Goal: Entertainment & Leisure: Consume media (video, audio)

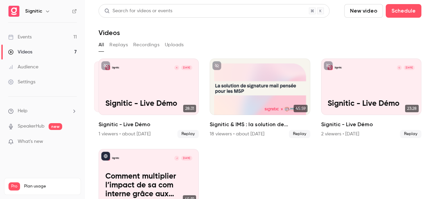
scroll to position [36, 0]
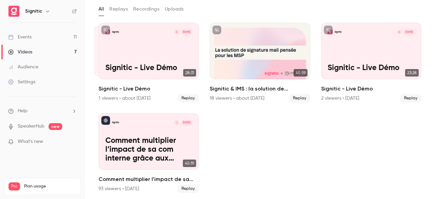
click at [62, 71] on link "Audience" at bounding box center [42, 66] width 85 height 15
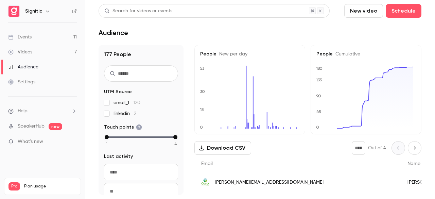
click at [46, 51] on link "Videos 7" at bounding box center [42, 52] width 85 height 15
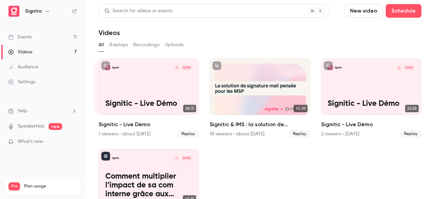
click at [123, 42] on button "Replays" at bounding box center [118, 44] width 18 height 11
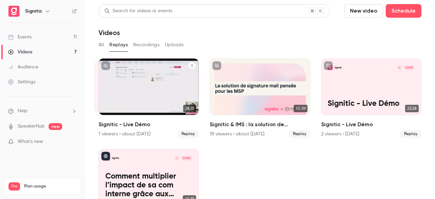
scroll to position [36, 0]
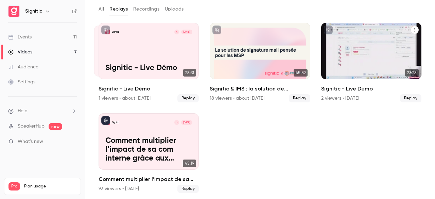
click at [347, 60] on div "Signitic C [DATE] Signitic - Live Démo" at bounding box center [371, 51] width 100 height 56
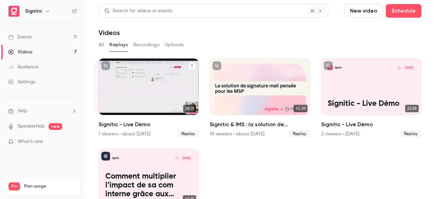
scroll to position [36, 0]
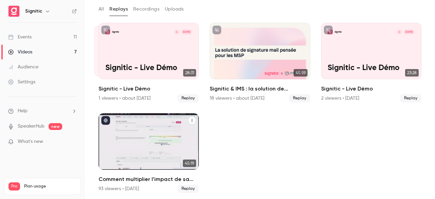
click at [162, 151] on p "Comment multiplier l’impact de sa com interne grâce aux signatures mail." at bounding box center [148, 149] width 87 height 27
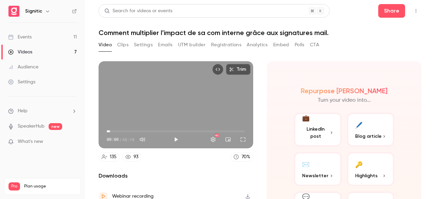
click at [110, 129] on span "01:08" at bounding box center [176, 131] width 138 height 11
click at [122, 129] on span "05:13" at bounding box center [176, 131] width 138 height 11
click at [140, 129] on span "11:07" at bounding box center [176, 131] width 138 height 11
type input "*****"
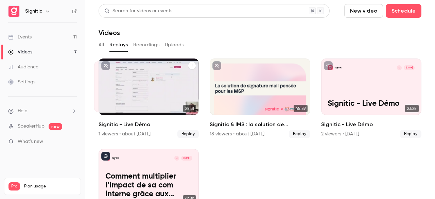
click at [144, 92] on div "Signitic A [DATE] Signitic - Live Démo" at bounding box center [149, 86] width 100 height 56
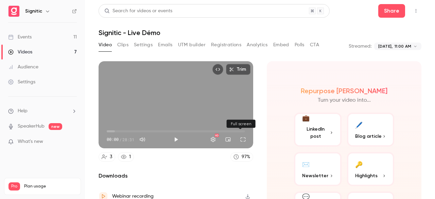
click at [242, 136] on button "Full screen" at bounding box center [243, 140] width 14 height 14
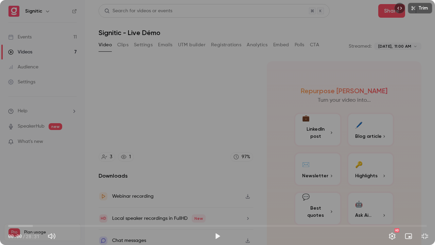
click at [242, 166] on div "Trim 00:00 00:00 / 28:31 HD" at bounding box center [217, 122] width 435 height 245
click at [254, 125] on div "Trim 01:01 01:01 / 28:31 HD" at bounding box center [217, 122] width 435 height 245
click at [253, 119] on div "Trim 01:01 01:01 / 28:31 HD" at bounding box center [217, 122] width 435 height 245
click at [232, 119] on div "Trim 01:14 01:14 / 28:31 HD" at bounding box center [217, 122] width 435 height 245
click at [232, 119] on div "Trim 01:15 01:15 / 28:31 HD" at bounding box center [217, 122] width 435 height 245
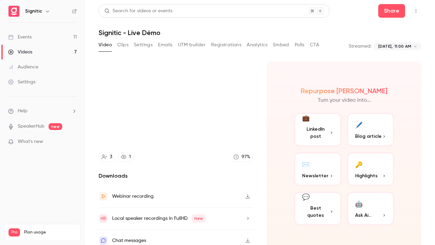
click at [232, 119] on video at bounding box center [217, 122] width 435 height 245
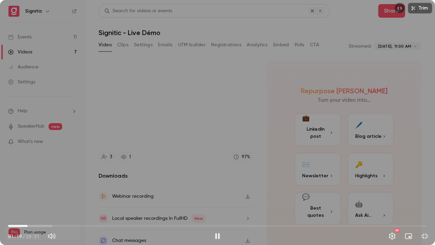
click at [191, 118] on div "Trim 01:19 01:19 / 28:31 HD" at bounding box center [217, 122] width 435 height 245
click at [191, 113] on div "Trim 01:19 01:19 / 28:31 HD" at bounding box center [217, 122] width 435 height 245
click at [225, 132] on div "Trim 03:37 03:37 / 28:31 HD" at bounding box center [217, 122] width 435 height 245
click at [86, 198] on span "05:18" at bounding box center [217, 225] width 419 height 11
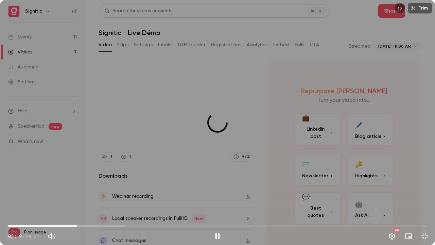
click at [77, 198] on span "04:42" at bounding box center [217, 225] width 419 height 11
click at [72, 198] on span "04:21" at bounding box center [217, 225] width 419 height 11
click at [65, 198] on span "03:50" at bounding box center [217, 225] width 419 height 11
click at [59, 198] on span "03:28" at bounding box center [217, 225] width 419 height 11
click at [191, 130] on div "Trim 03:33 03:33 / 28:31 HD" at bounding box center [217, 122] width 435 height 245
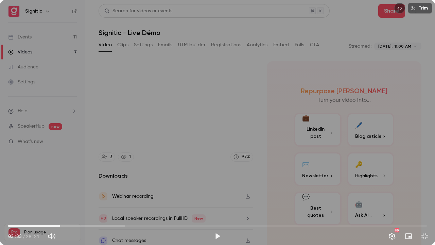
click at [191, 130] on div "Trim 03:33 03:33 / 28:31 HD" at bounding box center [217, 122] width 435 height 245
click at [215, 105] on div "Trim 03:35 03:35 / 28:31 HD" at bounding box center [217, 122] width 435 height 245
click at [215, 105] on div "Trim 03:36 03:36 / 28:31 HD" at bounding box center [217, 122] width 435 height 245
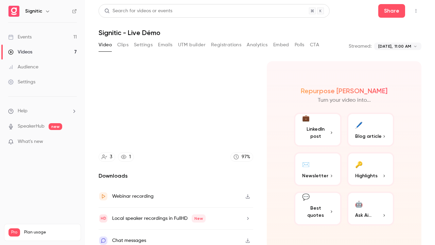
click at [217, 124] on video at bounding box center [217, 122] width 435 height 245
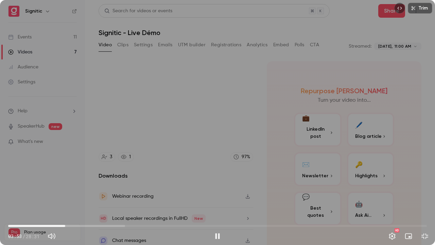
click at [239, 89] on div "Trim 03:53 03:53 / 28:31 HD" at bounding box center [217, 122] width 435 height 245
click at [244, 74] on div "Trim 03:56 03:56 / 28:31 HD" at bounding box center [217, 122] width 435 height 245
click at [62, 198] on span "03:39" at bounding box center [217, 225] width 419 height 11
click at [141, 179] on div "Trim 03:39 03:39 / 28:31 HD" at bounding box center [217, 122] width 435 height 245
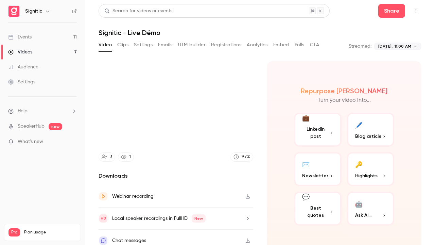
click at [216, 149] on video at bounding box center [217, 122] width 435 height 245
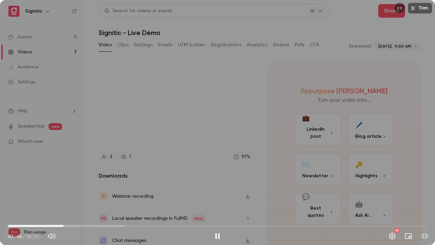
click at [228, 89] on div "Trim 03:46 03:46 / 28:31 HD" at bounding box center [217, 122] width 435 height 245
click at [224, 65] on div "Trim 03:46 03:46 / 28:31 HD" at bounding box center [217, 122] width 435 height 245
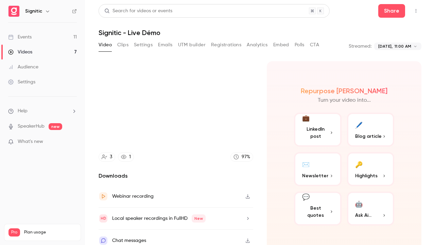
click at [213, 168] on video at bounding box center [217, 122] width 435 height 245
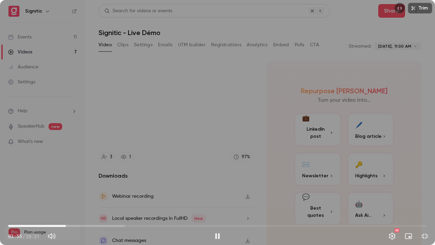
click at [222, 134] on div "Trim 03:55 03:55 / 28:31 HD" at bounding box center [217, 122] width 435 height 245
click at [224, 119] on div "Trim 03:55 03:55 / 28:31 HD" at bounding box center [217, 122] width 435 height 245
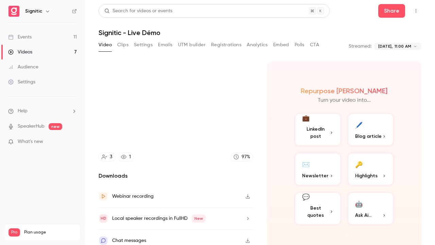
click at [224, 119] on div "Trim 03:57 03:57 / 28:31 HD" at bounding box center [217, 122] width 435 height 245
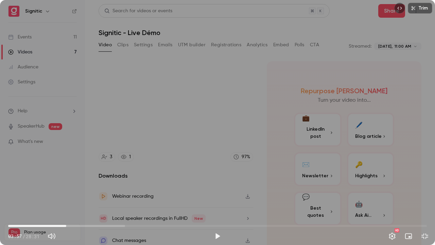
click at [224, 100] on div "Trim 03:57 03:57 / 28:31 HD" at bounding box center [217, 122] width 435 height 245
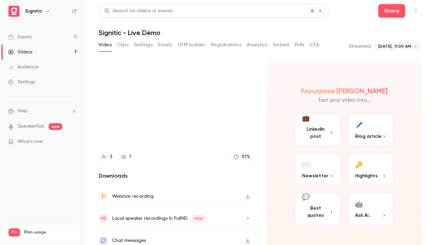
click at [224, 100] on video at bounding box center [217, 122] width 435 height 245
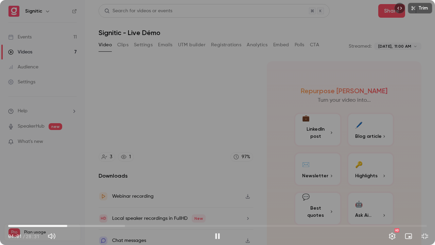
click at [189, 125] on div "Trim 04:01 04:01 / 28:31 HD" at bounding box center [217, 122] width 435 height 245
click at [195, 120] on div "Trim 04:01 04:01 / 28:31 HD" at bounding box center [217, 122] width 435 height 245
click at [216, 111] on div "Trim 04:51 04:51 / 28:31 HD" at bounding box center [217, 122] width 435 height 245
click at [238, 128] on div "Trim 04:51 04:51 / 28:31 HD" at bounding box center [217, 122] width 435 height 245
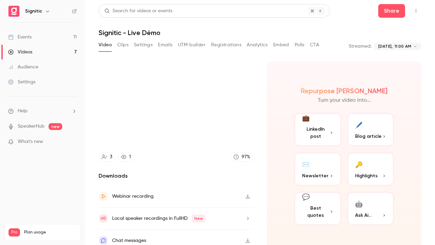
click at [238, 128] on video at bounding box center [217, 122] width 435 height 245
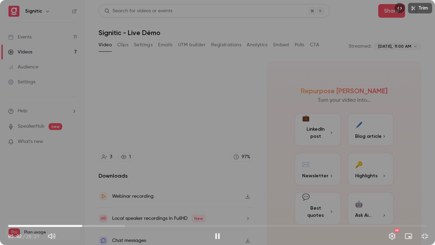
click at [224, 133] on div "Trim 05:02 05:02 / 28:31 HD" at bounding box center [217, 122] width 435 height 245
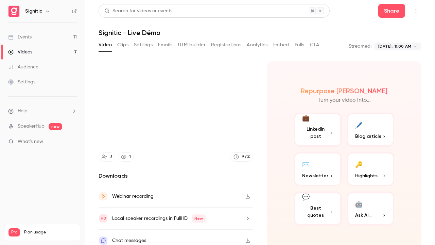
click at [224, 133] on video at bounding box center [217, 122] width 435 height 245
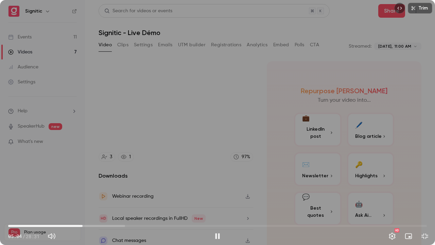
click at [248, 114] on div "Trim 05:04 05:04 / 28:31 HD" at bounding box center [217, 122] width 435 height 245
click at [248, 114] on div "Trim 05:05 05:05 / 28:31 HD" at bounding box center [217, 122] width 435 height 245
drag, startPoint x: 248, startPoint y: 114, endPoint x: 191, endPoint y: 133, distance: 59.4
click at [191, 133] on div "Trim 05:06 05:06 / 28:31 HD" at bounding box center [217, 122] width 435 height 245
click at [248, 101] on div "Trim 05:12 05:12 / 28:31 HD" at bounding box center [217, 122] width 435 height 245
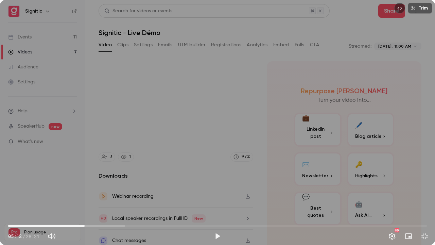
click at [248, 101] on div "Trim 05:12 05:12 / 28:31 HD" at bounding box center [217, 122] width 435 height 245
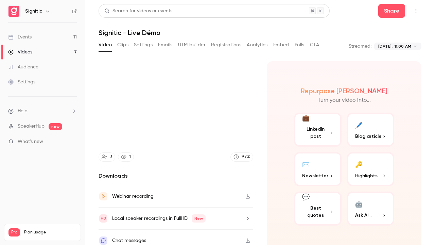
click at [248, 101] on video at bounding box center [217, 122] width 435 height 245
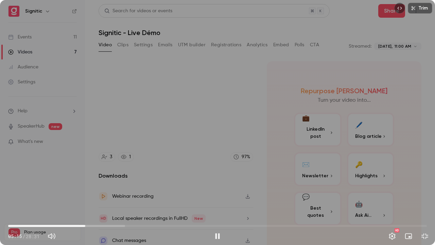
click at [184, 128] on div "Trim 05:15 05:15 / 28:31 HD" at bounding box center [217, 122] width 435 height 245
click at [195, 134] on div "Trim 05:16 05:16 / 28:31 HD" at bounding box center [217, 122] width 435 height 245
click at [218, 156] on div "Trim 05:28 05:28 / 28:31 HD" at bounding box center [217, 122] width 435 height 245
click at [232, 91] on div "Trim 05:36 05:36 / 28:31 HD" at bounding box center [217, 122] width 435 height 245
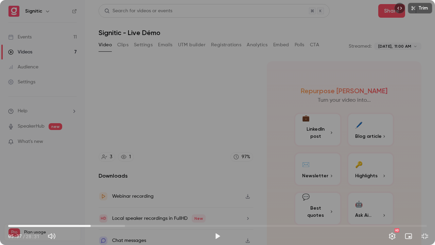
click at [233, 69] on div "Trim 05:37 05:37 / 28:31 HD" at bounding box center [217, 122] width 435 height 245
click at [204, 133] on div "Trim 05:40 05:40 / 28:31 HD" at bounding box center [217, 122] width 435 height 245
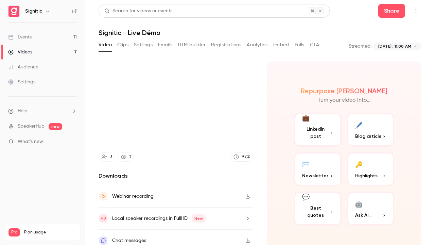
click at [204, 133] on video at bounding box center [217, 122] width 435 height 245
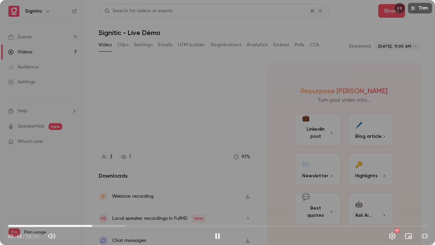
click at [209, 112] on div "Trim 05:43 05:43 / 28:31 HD" at bounding box center [217, 122] width 435 height 245
click at [253, 90] on div "Trim 05:48 05:48 / 28:31 HD" at bounding box center [217, 122] width 435 height 245
click at [232, 142] on div "Trim 06:08 06:08 / 28:31 HD" at bounding box center [217, 122] width 435 height 245
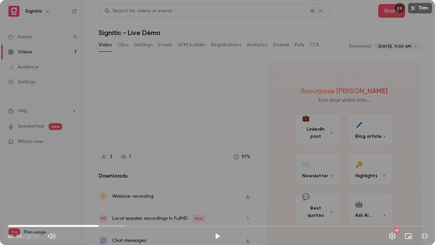
click at [232, 142] on div "Trim 06:09 06:09 / 28:31 HD" at bounding box center [217, 122] width 435 height 245
click at [210, 160] on div "Trim 06:13 06:13 / 28:31 HD" at bounding box center [217, 122] width 435 height 245
click at [210, 160] on div "Trim 06:14 06:14 / 28:31 HD" at bounding box center [217, 122] width 435 height 245
click at [227, 139] on div "Trim 06:18 06:18 / 28:31 HD" at bounding box center [217, 122] width 435 height 245
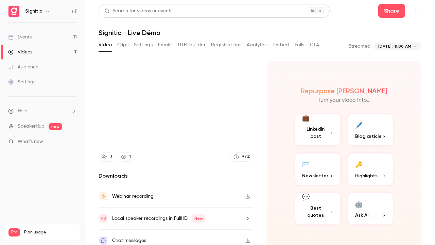
click at [230, 177] on video at bounding box center [217, 122] width 435 height 245
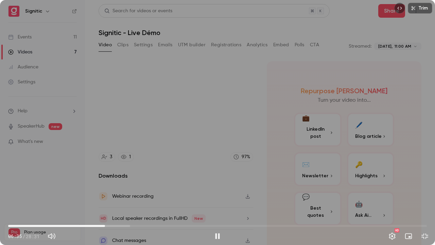
click at [194, 170] on div "Trim 06:35 06:35 / 28:31 HD" at bounding box center [217, 122] width 435 height 245
click at [99, 198] on span "06:09" at bounding box center [217, 225] width 419 height 11
click at [162, 174] on div "Trim 06:09 06:09 / 28:31 HD" at bounding box center [217, 122] width 435 height 245
click at [175, 151] on div "Trim 06:18 06:18 / 28:31 HD" at bounding box center [217, 122] width 435 height 245
click at [97, 198] on span "06:01" at bounding box center [217, 225] width 419 height 11
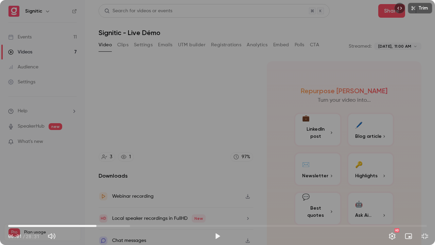
click at [146, 186] on div "Trim 06:01 06:01 / 28:31 HD" at bounding box center [217, 122] width 435 height 245
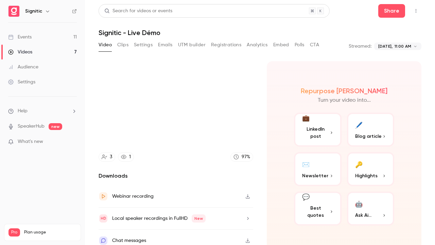
click at [270, 152] on video at bounding box center [217, 122] width 435 height 245
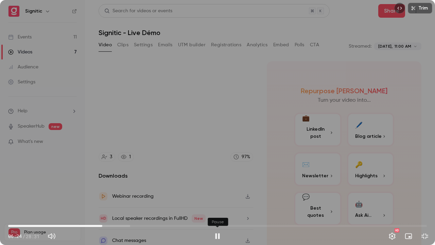
click at [216, 198] on button "Pause" at bounding box center [218, 236] width 14 height 14
type input "*****"
click at [211, 198] on button "Play" at bounding box center [218, 236] width 14 height 14
click at [218, 198] on button "Pause" at bounding box center [218, 236] width 14 height 14
click at [240, 168] on div "Trim 06:31 06:31 / 28:31 HD" at bounding box center [217, 122] width 435 height 245
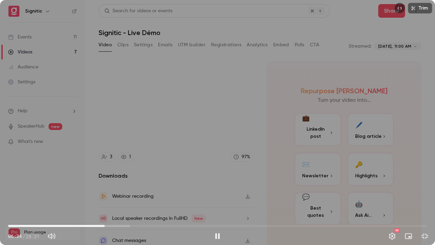
click at [219, 163] on div "Trim 06:34 06:34 / 28:31 HD" at bounding box center [217, 122] width 435 height 245
click at [217, 162] on div "Trim 06:40 06:40 / 28:31 HD" at bounding box center [217, 122] width 435 height 245
click at [218, 162] on div "Trim 06:40 06:40 / 28:31 HD" at bounding box center [217, 122] width 435 height 245
click at [108, 198] on span "06:48" at bounding box center [108, 226] width 2 height 2
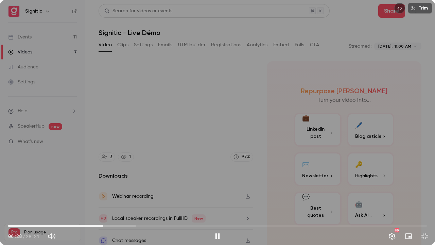
click at [103, 198] on span "06:28" at bounding box center [217, 225] width 419 height 11
click at [202, 126] on div "Trim 06:37 06:37 / 28:31 HD" at bounding box center [217, 122] width 435 height 245
click at [226, 103] on div "Trim 06:58 06:58 / 28:31 HD" at bounding box center [217, 122] width 435 height 245
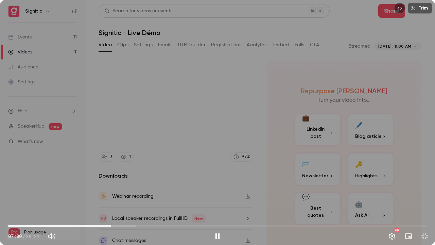
click at [219, 133] on div "Trim 07:00 07:00 / 28:31 HD" at bounding box center [217, 122] width 435 height 245
click at [219, 133] on div "Trim 07:01 07:01 / 28:31 HD" at bounding box center [217, 122] width 435 height 245
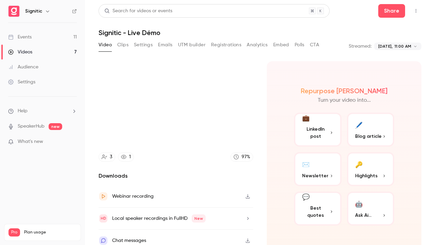
click at [219, 133] on video at bounding box center [217, 122] width 435 height 245
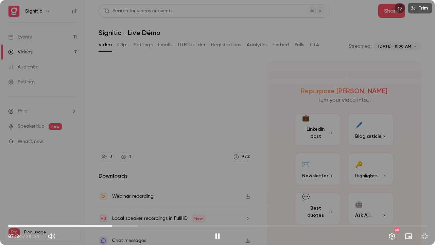
click at [146, 175] on div "Trim 07:04 07:04 / 28:31 HD" at bounding box center [217, 122] width 435 height 245
click at [109, 198] on span "06:53" at bounding box center [109, 226] width 2 height 2
click at [156, 190] on div "Trim 06:53 06:53 / 28:31 HD" at bounding box center [217, 122] width 435 height 245
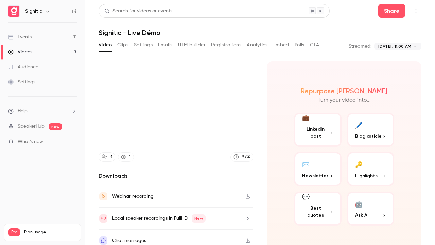
click at [156, 190] on video at bounding box center [217, 122] width 435 height 245
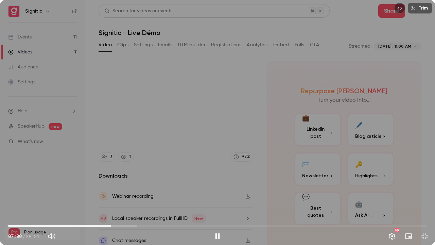
click at [196, 153] on div "Trim 07:00 07:00 / 28:31 HD" at bounding box center [217, 122] width 435 height 245
click at [210, 146] on div "Trim 07:02 07:02 / 28:31 HD" at bounding box center [217, 122] width 435 height 245
click at [109, 198] on span "06:53" at bounding box center [109, 226] width 2 height 2
click at [160, 195] on div "Trim 06:53 06:53 / 28:31 HD" at bounding box center [217, 122] width 435 height 245
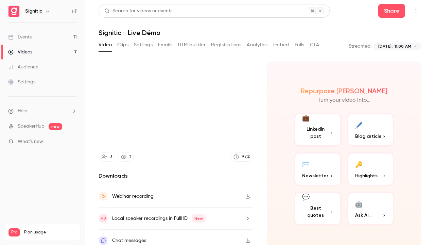
click at [247, 151] on video at bounding box center [217, 122] width 435 height 245
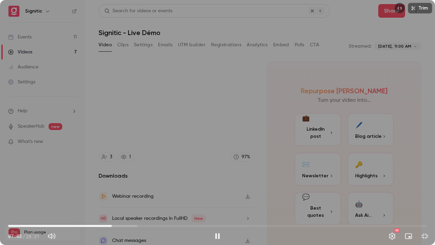
click at [162, 161] on div "Trim 07:03 07:03 / 28:31 HD" at bounding box center [217, 122] width 435 height 245
click at [216, 194] on div "Trim 07:04 07:04 / 28:31 HD" at bounding box center [217, 122] width 435 height 245
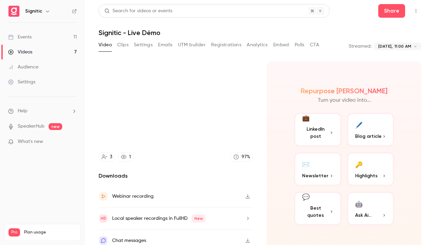
click at [224, 167] on div "Trim 07:10 07:10 / 28:31 HD" at bounding box center [217, 122] width 435 height 245
click at [224, 167] on video at bounding box center [217, 122] width 435 height 245
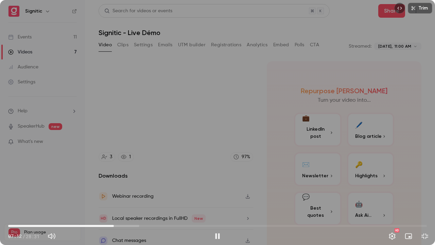
click at [216, 139] on div "Trim 07:12 07:12 / 28:31 HD" at bounding box center [217, 122] width 435 height 245
click at [111, 198] on span "07:02" at bounding box center [111, 226] width 2 height 2
click at [145, 198] on div "Trim 07:02 07:02 / 28:31 HD" at bounding box center [217, 122] width 435 height 245
click at [211, 152] on div "Trim 07:05 07:05 / 28:31 HD" at bounding box center [217, 122] width 435 height 245
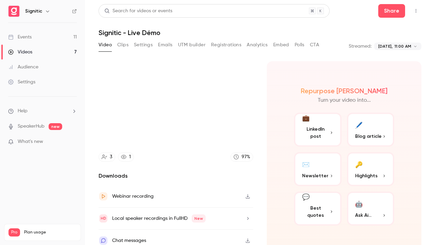
click at [211, 152] on video at bounding box center [217, 122] width 435 height 245
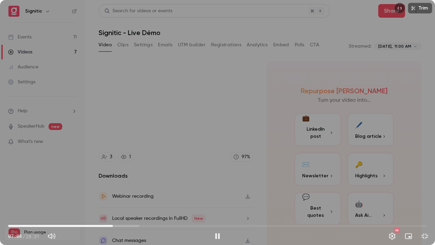
click at [210, 115] on div "Trim 07:08 07:08 / 28:31 HD" at bounding box center [217, 122] width 435 height 245
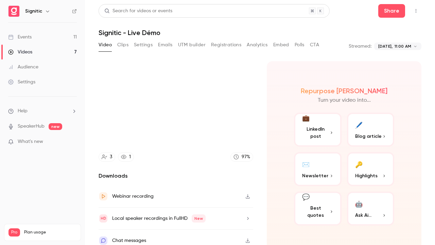
click at [210, 115] on video at bounding box center [217, 122] width 435 height 245
click at [208, 139] on video at bounding box center [217, 122] width 435 height 245
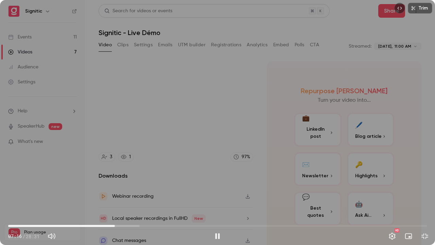
click at [220, 88] on div "Trim 07:16 07:16 / 28:31 HD" at bounding box center [217, 122] width 435 height 245
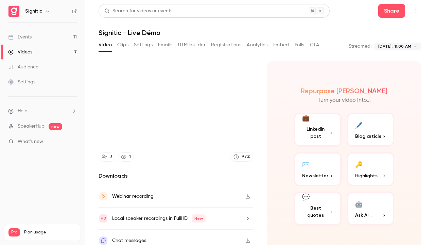
click at [220, 88] on video at bounding box center [217, 122] width 435 height 245
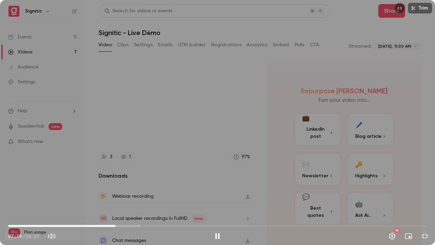
click at [188, 124] on div "Trim 07:19 07:19 / 28:31 HD" at bounding box center [217, 122] width 435 height 245
click at [113, 198] on span "07:09" at bounding box center [113, 226] width 2 height 2
click at [146, 198] on div "Trim 07:09 07:09 / 28:31 HD" at bounding box center [217, 122] width 435 height 245
click at [135, 170] on div "Trim 07:14 07:14 / 28:31 HD" at bounding box center [217, 122] width 435 height 245
click at [135, 170] on div "Trim 07:15 07:15 / 28:31 HD" at bounding box center [217, 122] width 435 height 245
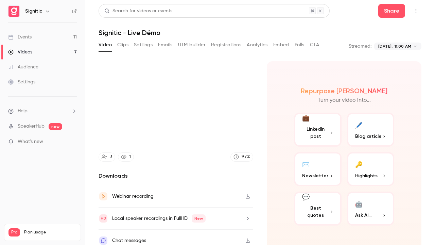
click at [135, 170] on video at bounding box center [217, 122] width 435 height 245
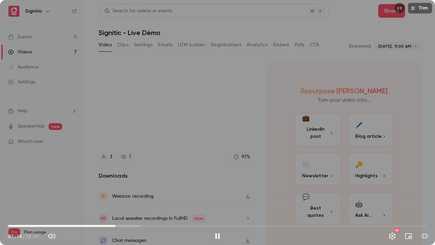
click at [185, 156] on div "Trim 07:18 07:18 / 28:31 HD" at bounding box center [217, 122] width 435 height 245
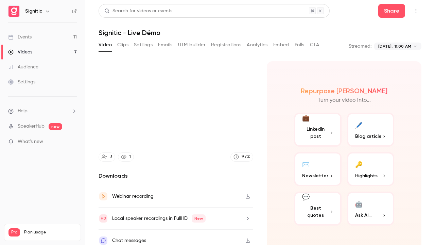
click at [185, 156] on video at bounding box center [217, 122] width 435 height 245
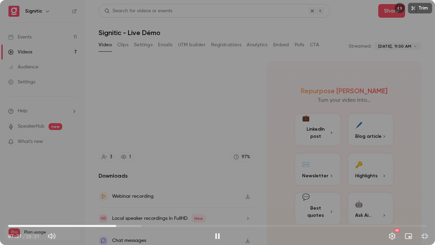
click at [214, 111] on div "Trim 07:21 07:21 / 28:31 HD" at bounding box center [217, 122] width 435 height 245
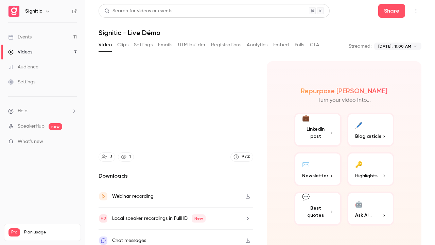
click at [214, 111] on video at bounding box center [217, 122] width 435 height 245
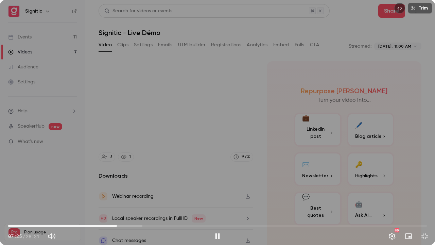
click at [211, 89] on div "Trim 07:25 07:25 / 28:31 HD" at bounding box center [217, 122] width 435 height 245
click at [116, 198] on span "07:18" at bounding box center [116, 226] width 2 height 2
click at [154, 198] on div "Trim 07:18 07:18 / 28:31 HD" at bounding box center [217, 122] width 435 height 245
click at [154, 198] on div "Trim 07:19 07:19 / 28:31 HD" at bounding box center [217, 122] width 435 height 245
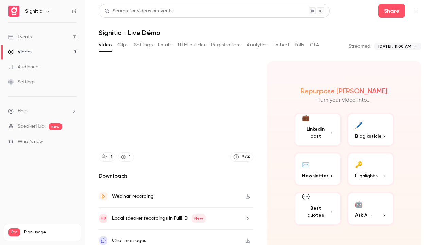
click at [154, 198] on video at bounding box center [217, 122] width 435 height 245
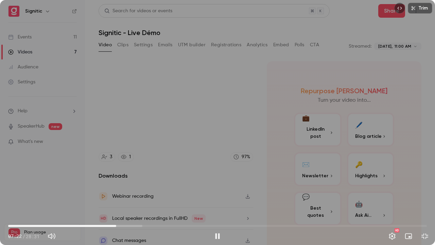
click at [168, 177] on div "Trim 07:22 07:22 / 28:31 HD" at bounding box center [217, 122] width 435 height 245
click at [113, 198] on span "07:07" at bounding box center [113, 226] width 2 height 2
click at [150, 198] on div "Trim 07:07 07:07 / 28:31 HD" at bounding box center [217, 122] width 435 height 245
click at [164, 133] on div "Trim 07:22 07:22 / 28:31 HD" at bounding box center [217, 122] width 435 height 245
click at [114, 198] on span "07:10" at bounding box center [113, 226] width 2 height 2
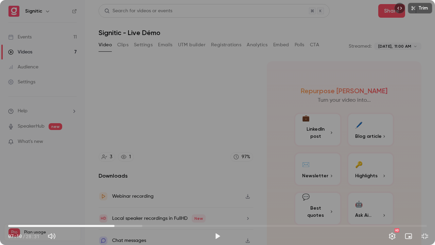
click at [115, 198] on span "07:14" at bounding box center [115, 226] width 2 height 2
click at [149, 198] on div "Trim 07:14 07:14 / 28:31 HD" at bounding box center [217, 122] width 435 height 245
click at [196, 171] on div "Trim 07:23 07:23 / 28:31 HD" at bounding box center [217, 122] width 435 height 245
click at [214, 149] on div "Trim 07:25 07:25 / 28:31 HD" at bounding box center [217, 122] width 435 height 245
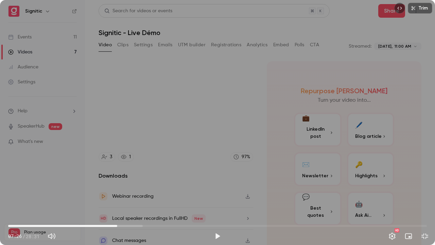
click at [222, 141] on div "Trim 07:26 07:26 / 28:31 HD" at bounding box center [217, 122] width 435 height 245
click at [222, 115] on div "Trim 07:28 07:28 / 28:31 HD" at bounding box center [217, 122] width 435 height 245
click at [239, 92] on div "Trim 07:29 07:29 / 28:31 HD" at bounding box center [217, 122] width 435 height 245
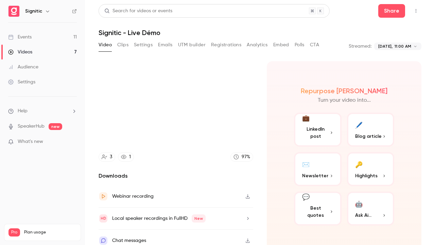
click at [239, 92] on video at bounding box center [217, 122] width 435 height 245
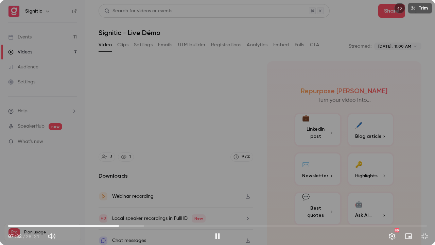
click at [188, 135] on div "Trim 07:32 07:32 / 28:31 HD" at bounding box center [217, 122] width 435 height 245
click at [239, 126] on div "Trim 07:32 07:32 / 28:31 HD" at bounding box center [217, 122] width 435 height 245
click at [258, 107] on div "Trim 07:37 07:37 / 28:31 HD" at bounding box center [217, 122] width 435 height 245
click at [222, 85] on div "Trim 07:37 07:37 / 28:31 HD" at bounding box center [217, 122] width 435 height 245
click at [201, 117] on div "Trim 07:41 07:41 / 28:31 HD" at bounding box center [217, 122] width 435 height 245
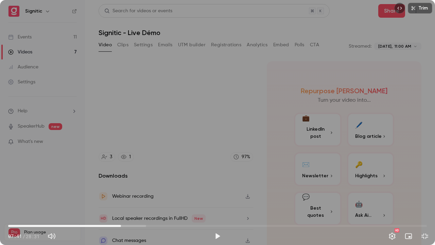
click at [201, 117] on div "Trim 07:41 07:41 / 28:31 HD" at bounding box center [217, 122] width 435 height 245
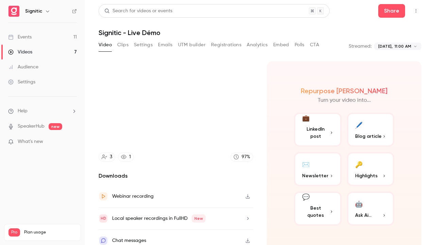
click at [201, 117] on video at bounding box center [217, 122] width 435 height 245
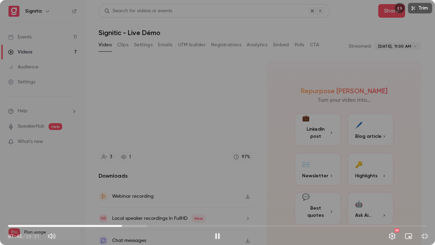
click at [198, 94] on div "Trim 07:45 07:45 / 28:31 HD" at bounding box center [217, 122] width 435 height 245
click at [225, 151] on div "Trim 07:49 07:49 / 28:31 HD" at bounding box center [217, 122] width 435 height 245
click at [121, 198] on span "07:39" at bounding box center [121, 226] width 2 height 2
click at [146, 193] on div "Trim 07:39 07:39 / 28:31 HD" at bounding box center [217, 122] width 435 height 245
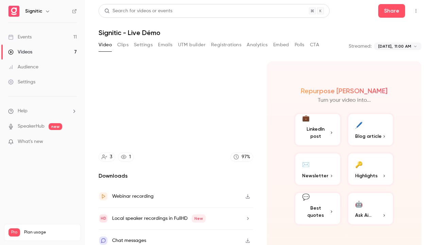
click at [186, 163] on video at bounding box center [217, 122] width 435 height 245
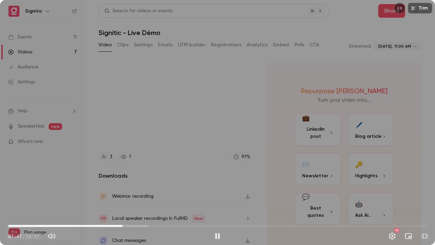
click at [226, 129] on div "Trim 07:47 07:47 / 28:31 HD" at bounding box center [217, 122] width 435 height 245
click at [226, 129] on div "Trim 07:48 07:48 / 28:31 HD" at bounding box center [217, 122] width 435 height 245
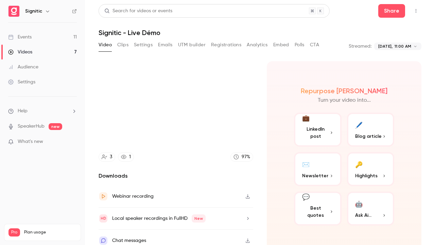
click at [226, 129] on video at bounding box center [217, 122] width 435 height 245
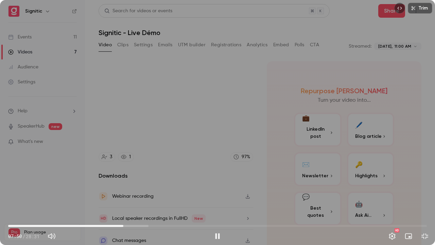
click at [169, 169] on div "Trim 07:50 07:50 / 28:31 HD" at bounding box center [217, 122] width 435 height 245
click at [211, 133] on div "Trim 07:50 07:50 / 28:31 HD" at bounding box center [217, 122] width 435 height 245
click at [181, 160] on div "Trim 07:55 07:55 / 28:31 HD" at bounding box center [217, 122] width 435 height 245
click at [224, 138] on div "Trim 08:12 08:12 / 28:31 HD" at bounding box center [217, 122] width 435 height 245
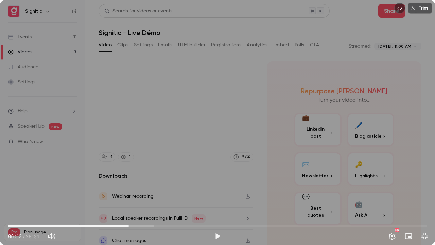
click at [224, 138] on div "Trim 08:12 08:12 / 28:31 HD" at bounding box center [217, 122] width 435 height 245
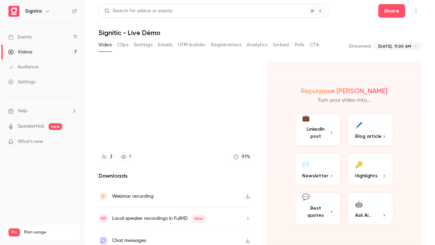
click at [224, 138] on video at bounding box center [217, 122] width 435 height 245
click at [261, 104] on video at bounding box center [217, 122] width 435 height 245
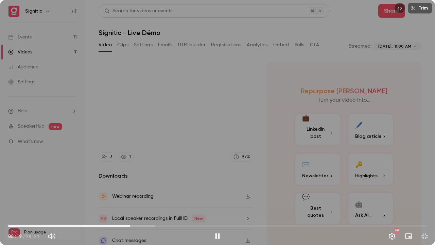
click at [245, 115] on div "Trim 08:19 08:19 / 28:31 HD" at bounding box center [217, 122] width 435 height 245
click at [266, 48] on div "Trim 08:19 08:19 / 28:31 HD" at bounding box center [217, 122] width 435 height 245
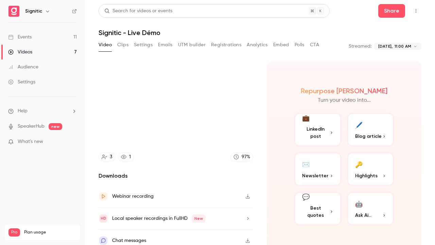
click at [266, 48] on video at bounding box center [217, 122] width 435 height 245
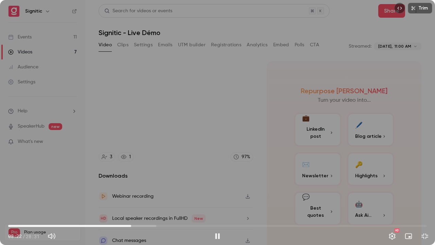
click at [252, 65] on div "Trim 08:22 08:22 / 28:31 HD" at bounding box center [217, 122] width 435 height 245
click at [252, 65] on div "Trim 08:23 08:23 / 28:31 HD" at bounding box center [217, 122] width 435 height 245
click at [128, 198] on span "08:23" at bounding box center [217, 225] width 419 height 11
click at [175, 196] on div "Trim 08:08 08:08 / 28:31 HD" at bounding box center [217, 122] width 435 height 245
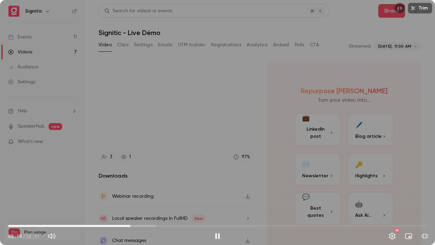
click at [190, 185] on div "Trim 08:19 08:19 / 28:31 HD" at bounding box center [217, 122] width 435 height 245
click at [207, 154] on div "Trim 08:20 08:20 / 28:31 HD" at bounding box center [217, 122] width 435 height 245
click at [167, 165] on div "Trim 08:30 08:30 / 28:31 HD" at bounding box center [217, 122] width 435 height 245
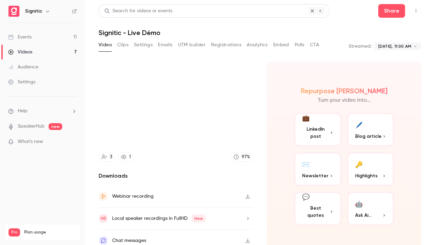
click at [167, 165] on video at bounding box center [217, 122] width 435 height 245
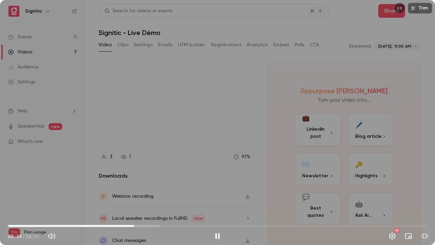
click at [161, 150] on div "Trim 08:34 08:34 / 28:31 HD" at bounding box center [217, 122] width 435 height 245
click at [133, 198] on span "08:28" at bounding box center [133, 226] width 2 height 2
click at [174, 185] on div "Trim 08:28 08:28 / 28:31 HD" at bounding box center [217, 122] width 435 height 245
click at [131, 198] on span "08:21" at bounding box center [131, 226] width 2 height 2
click at [190, 97] on div "Trim 08:33 08:33 / 28:31 HD" at bounding box center [217, 122] width 435 height 245
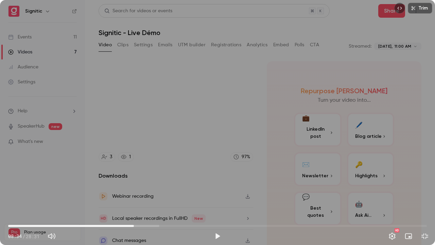
click at [190, 97] on div "Trim 08:34 08:34 / 28:31 HD" at bounding box center [217, 122] width 435 height 245
click at [185, 108] on div "Trim 08:39 08:39 / 28:31 HD" at bounding box center [217, 122] width 435 height 245
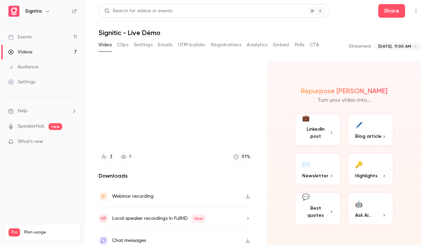
click at [185, 108] on video at bounding box center [217, 122] width 435 height 245
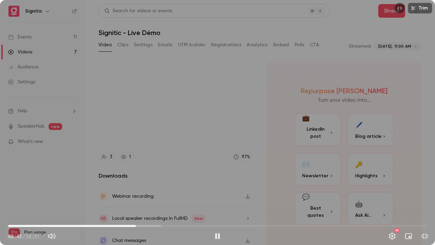
click at [175, 106] on div "Trim 08:42 08:42 / 28:31 HD" at bounding box center [217, 122] width 435 height 245
click at [132, 198] on span "08:24" at bounding box center [217, 225] width 419 height 11
click at [161, 194] on div "Trim 08:24 08:24 / 28:31 HD" at bounding box center [217, 122] width 435 height 245
click at [169, 169] on div "Trim 08:38 08:38 / 28:31 HD" at bounding box center [217, 122] width 435 height 245
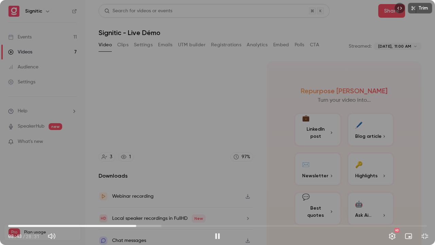
click at [173, 149] on div "Trim 08:43 08:43 / 28:31 HD" at bounding box center [217, 122] width 435 height 245
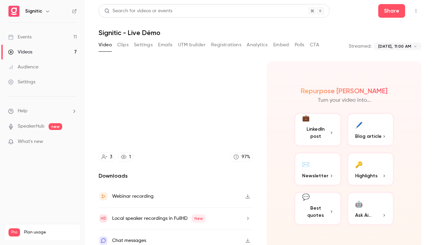
click at [173, 149] on video at bounding box center [217, 122] width 435 height 245
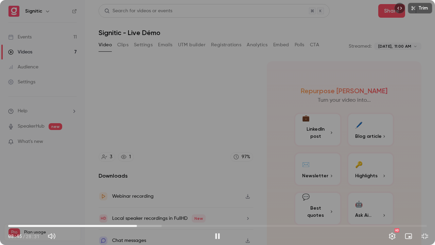
click at [169, 112] on div "Trim 08:45 08:45 / 28:31 HD" at bounding box center [217, 122] width 435 height 245
click at [176, 71] on div "Trim 08:46 08:46 / 28:31 HD" at bounding box center [217, 122] width 435 height 245
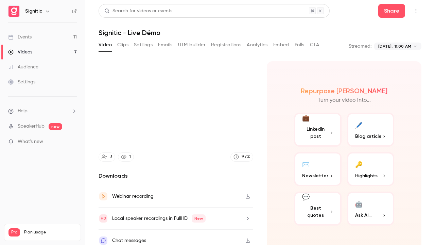
click at [189, 50] on video at bounding box center [217, 122] width 435 height 245
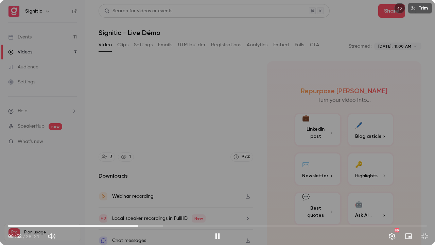
click at [190, 68] on div "Trim 08:52 08:52 / 28:31 HD" at bounding box center [217, 122] width 435 height 245
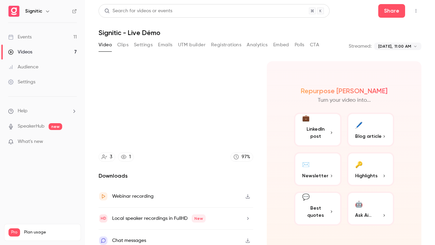
click at [190, 68] on video at bounding box center [217, 122] width 435 height 245
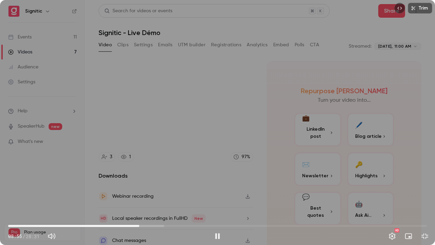
click at [179, 95] on div "Trim 08:55 08:55 / 28:31 HD" at bounding box center [217, 122] width 435 height 245
click at [183, 85] on div "Trim 08:56 08:56 / 28:31 HD" at bounding box center [217, 122] width 435 height 245
click at [205, 95] on div "Trim 08:59 08:59 / 28:31 HD" at bounding box center [217, 122] width 435 height 245
click at [205, 95] on div "Trim 09:00 09:00 / 28:31 HD" at bounding box center [217, 122] width 435 height 245
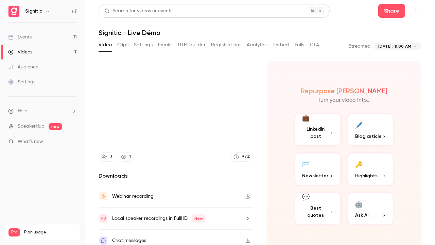
click at [205, 95] on video at bounding box center [217, 122] width 435 height 245
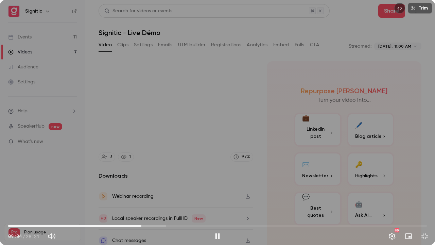
click at [201, 63] on div "Trim 09:04 09:04 / 28:31 HD" at bounding box center [217, 122] width 435 height 245
click at [139, 198] on span "08:53" at bounding box center [139, 226] width 2 height 2
click at [179, 162] on div "Trim 08:54 08:54 / 28:31 HD" at bounding box center [217, 122] width 435 height 245
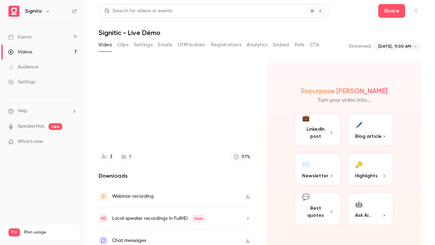
click at [301, 38] on video at bounding box center [217, 122] width 435 height 245
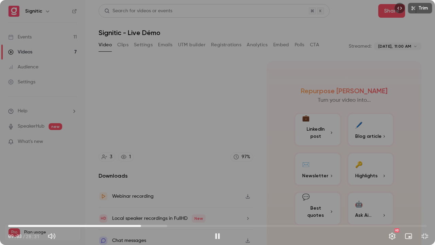
click at [216, 110] on div "Trim 09:03 09:03 / 28:31 HD" at bounding box center [217, 122] width 435 height 245
click at [261, 138] on div "Trim 09:03 09:03 / 28:31 HD" at bounding box center [217, 122] width 435 height 245
click at [268, 133] on div "Trim 09:11 09:11 / 28:31 HD" at bounding box center [217, 122] width 435 height 245
click at [142, 198] on span "09:07" at bounding box center [142, 226] width 2 height 2
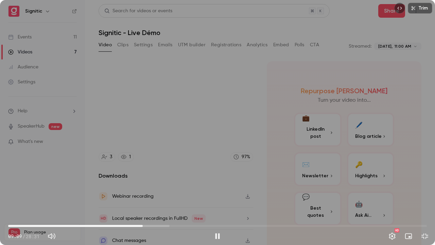
click at [258, 122] on div "Trim 09:09 09:09 / 28:31 HD" at bounding box center [217, 122] width 435 height 245
click at [255, 131] on div "Trim 09:10 09:10 / 28:31 HD" at bounding box center [217, 122] width 435 height 245
click at [260, 123] on div "Trim 09:18 09:18 / 28:31 HD" at bounding box center [217, 122] width 435 height 245
click at [249, 144] on div "Trim 09:18 09:18 / 28:31 HD" at bounding box center [217, 122] width 435 height 245
click at [9, 135] on div "Trim 09:28 09:28 / 28:31 HD" at bounding box center [217, 122] width 435 height 245
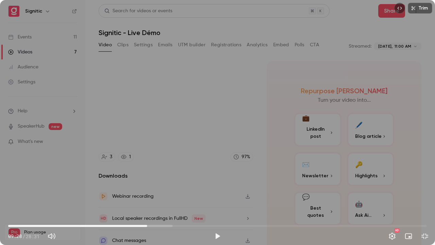
click at [46, 54] on div "Trim 09:28 09:28 / 28:31 HD" at bounding box center [217, 122] width 435 height 245
click at [88, 52] on div "Trim 09:32 09:32 / 28:31 HD" at bounding box center [217, 122] width 435 height 245
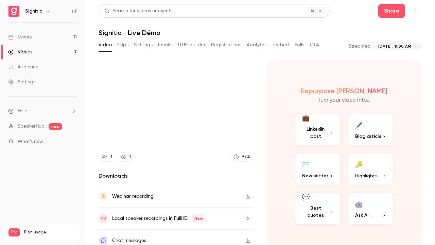
click at [88, 52] on video at bounding box center [217, 122] width 435 height 245
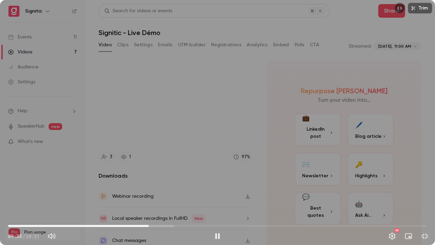
click at [97, 81] on div "Trim 09:35 09:35 / 28:31 HD" at bounding box center [217, 122] width 435 height 245
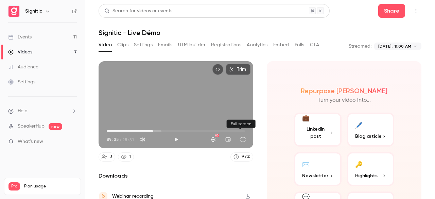
click at [239, 138] on button "Full screen" at bounding box center [243, 140] width 14 height 14
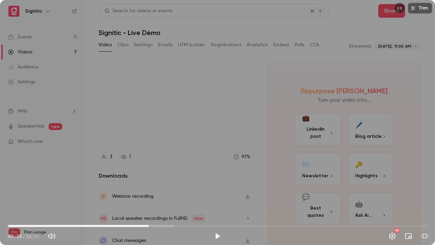
click at [230, 191] on div "Trim 09:35 09:35 / 28:31 HD" at bounding box center [217, 122] width 435 height 245
click at [230, 191] on div "Trim 09:36 09:36 / 28:31 HD" at bounding box center [217, 122] width 435 height 245
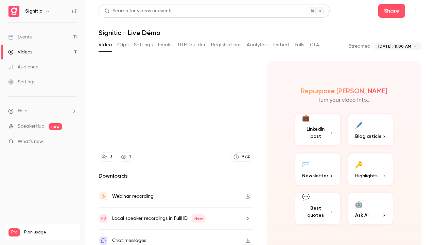
click at [230, 191] on video at bounding box center [217, 122] width 435 height 245
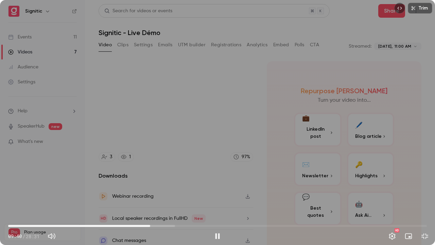
click at [185, 192] on div "Trim 09:40 09:40 / 28:31 HD" at bounding box center [217, 122] width 435 height 245
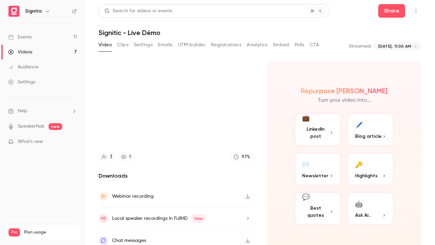
click at [185, 192] on video at bounding box center [217, 122] width 435 height 245
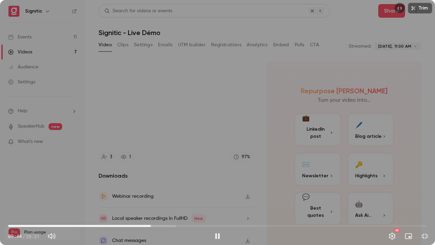
click at [192, 150] on div "Trim 09:44 09:44 / 28:31 HD" at bounding box center [217, 122] width 435 height 245
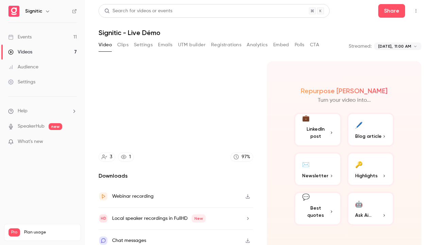
click at [192, 150] on video at bounding box center [217, 122] width 435 height 245
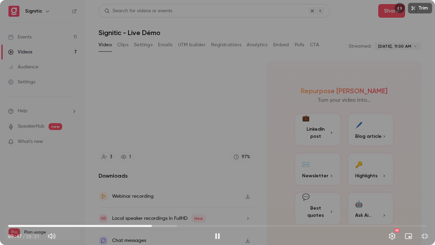
click at [139, 148] on div "Trim 09:47 09:47 / 28:31 HD" at bounding box center [217, 122] width 435 height 245
click at [160, 138] on div "Trim 09:47 09:47 / 28:31 HD" at bounding box center [217, 122] width 435 height 245
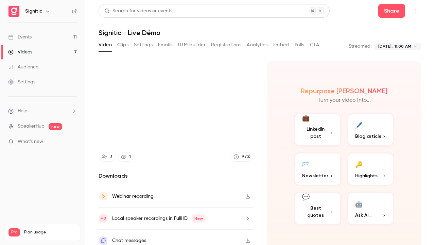
click at [162, 135] on video at bounding box center [217, 122] width 435 height 245
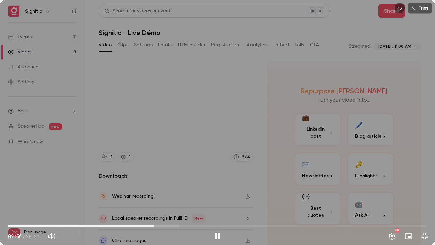
click at [189, 137] on div "Trim 09:56 09:56 / 28:31 HD" at bounding box center [217, 122] width 435 height 245
click at [204, 113] on div "Trim 10:02 10:02 / 28:31 HD" at bounding box center [217, 122] width 435 height 245
click at [243, 79] on div "Trim 10:09 10:09 / 28:31 HD" at bounding box center [217, 122] width 435 height 245
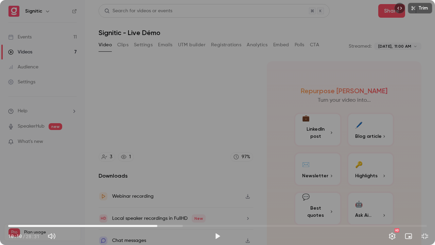
click at [243, 79] on div "Trim 10:10 10:10 / 28:31 HD" at bounding box center [217, 122] width 435 height 245
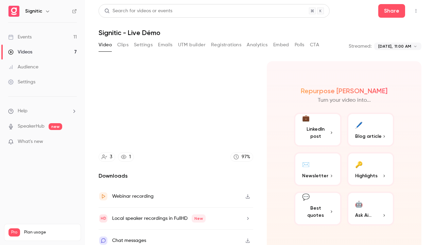
click at [243, 79] on video at bounding box center [217, 122] width 435 height 245
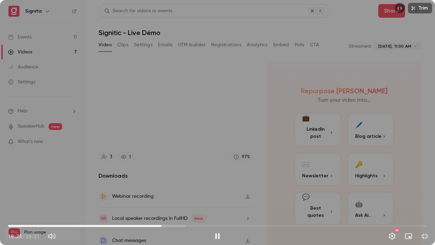
click at [193, 122] on div "Trim 10:25 10:25 / 28:31 HD" at bounding box center [217, 122] width 435 height 245
click at [193, 122] on div "Trim 10:26 10:26 / 28:31 HD" at bounding box center [217, 122] width 435 height 245
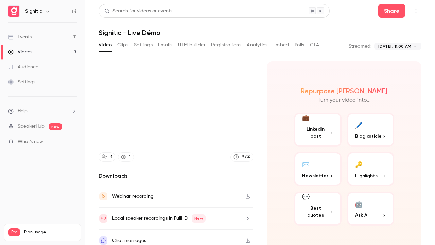
click at [193, 122] on video at bounding box center [217, 122] width 435 height 245
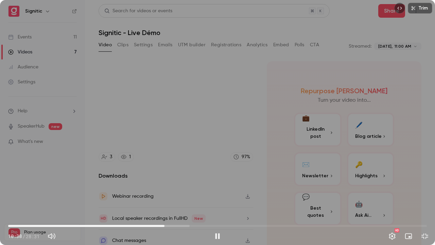
click at [11, 117] on div "Trim 10:38 10:38 / 28:31 HD" at bounding box center [217, 122] width 435 height 245
click at [162, 154] on div "Trim 10:38 10:38 / 28:31 HD" at bounding box center [217, 122] width 435 height 245
click at [164, 198] on span "10:41" at bounding box center [165, 226] width 2 height 2
click at [176, 180] on div "Trim 10:32 10:32 / 28:31 HD" at bounding box center [217, 122] width 435 height 245
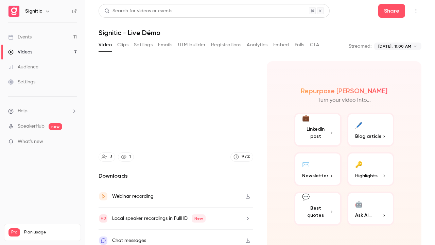
click at [176, 180] on video at bounding box center [217, 122] width 435 height 245
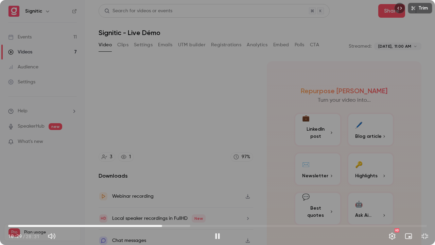
click at [162, 198] on span "10:29" at bounding box center [162, 226] width 2 height 2
click at [197, 188] on div "Trim 10:29 10:29 / 28:31 HD" at bounding box center [217, 122] width 435 height 245
click at [424, 198] on button "Exit full screen" at bounding box center [425, 236] width 14 height 14
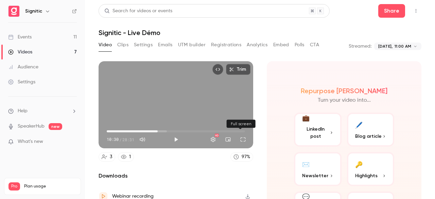
click at [241, 139] on button "Full screen" at bounding box center [243, 140] width 14 height 14
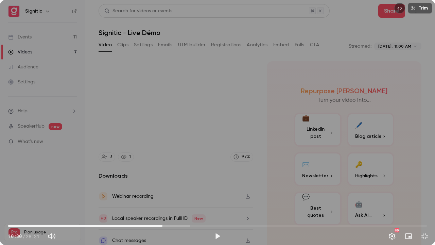
click at [241, 169] on div "Trim 10:30 10:30 / 28:31 HD" at bounding box center [217, 122] width 435 height 245
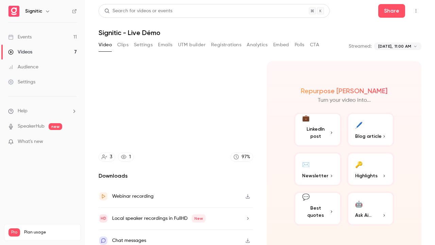
click at [241, 169] on video at bounding box center [217, 122] width 435 height 245
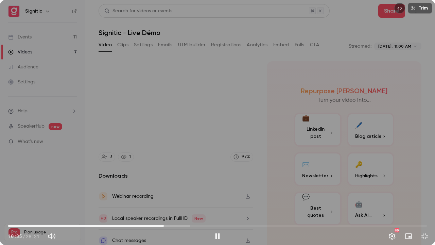
click at [240, 139] on div "Trim 10:35 10:35 / 28:31 HD" at bounding box center [217, 122] width 435 height 245
click at [240, 139] on div "Trim 10:36 10:36 / 28:31 HD" at bounding box center [217, 122] width 435 height 245
click at [250, 108] on div "Trim 10:38 10:38 / 28:31 HD" at bounding box center [217, 122] width 435 height 245
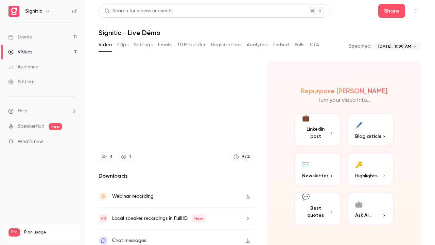
click at [250, 108] on video at bounding box center [217, 122] width 435 height 245
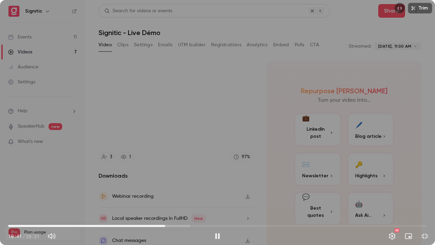
click at [190, 139] on div "Trim 10:41 10:41 / 28:31 HD" at bounding box center [217, 122] width 435 height 245
click at [163, 198] on span "10:33" at bounding box center [163, 226] width 2 height 2
click at [171, 198] on div "Trim 10:33 10:33 / 28:31 HD" at bounding box center [217, 122] width 435 height 245
click at [175, 198] on div "Trim 10:37 10:37 / 28:31 HD" at bounding box center [217, 122] width 435 height 245
click at [163, 198] on span "10:33" at bounding box center [163, 226] width 2 height 2
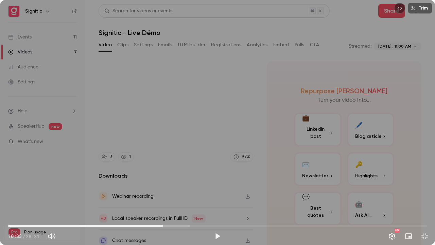
click at [166, 194] on div "Trim 10:33 10:33 / 28:31 HD" at bounding box center [217, 122] width 435 height 245
click at [169, 193] on div "Trim 10:38 10:38 / 28:31 HD" at bounding box center [217, 122] width 435 height 245
drag, startPoint x: 169, startPoint y: 193, endPoint x: 156, endPoint y: 191, distance: 13.1
click at [156, 191] on div "Trim 10:38 10:38 / 28:31 HD" at bounding box center [217, 122] width 435 height 245
click at [156, 191] on div "Trim 10:39 10:39 / 28:31 HD" at bounding box center [217, 122] width 435 height 245
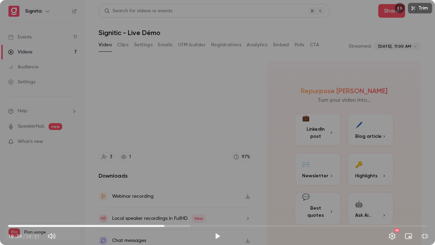
click at [156, 191] on div "Trim 10:39 10:39 / 28:31 HD" at bounding box center [217, 122] width 435 height 245
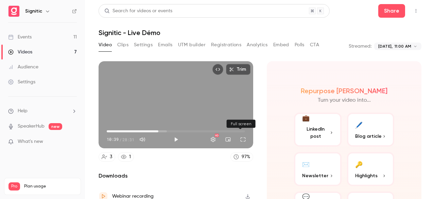
click at [243, 139] on button "Full screen" at bounding box center [243, 140] width 14 height 14
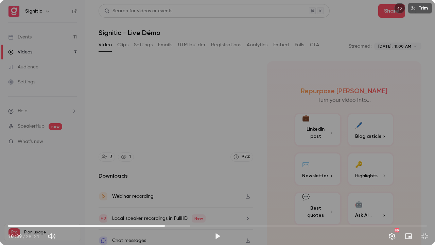
click at [245, 150] on div "Trim 10:39 10:39 / 28:31 HD" at bounding box center [217, 122] width 435 height 245
click at [245, 150] on div "Trim 10:40 10:40 / 28:31 HD" at bounding box center [217, 122] width 435 height 245
drag, startPoint x: 245, startPoint y: 150, endPoint x: 176, endPoint y: 126, distance: 73.3
click at [176, 126] on div "Trim 10:40 10:40 / 28:31 HD" at bounding box center [217, 122] width 435 height 245
click at [199, 122] on div "Trim 10:44 10:44 / 28:31 HD" at bounding box center [217, 122] width 435 height 245
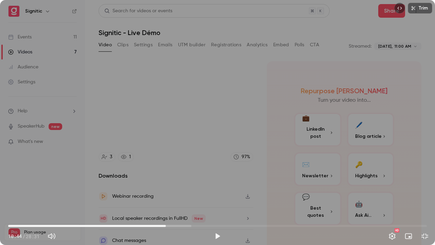
click at [199, 122] on div "Trim 10:44 10:44 / 28:31 HD" at bounding box center [217, 122] width 435 height 245
click at [205, 151] on div "Trim 10:58 10:58 / 28:31 HD" at bounding box center [217, 122] width 435 height 245
click at [205, 151] on div "Trim 10:59 10:59 / 28:31 HD" at bounding box center [217, 122] width 435 height 245
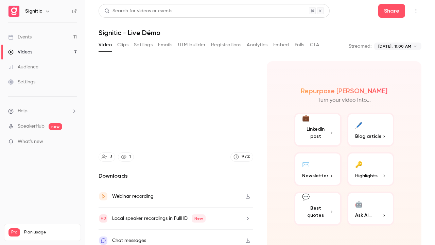
click at [231, 128] on video at bounding box center [217, 122] width 435 height 245
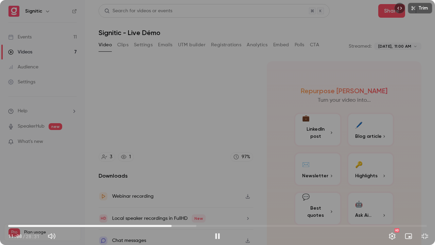
click at [231, 85] on div "Trim 11:08 11:08 / 28:31 HD" at bounding box center [217, 122] width 435 height 245
click at [183, 186] on div "Trim 11:10 11:10 / 28:31 HD" at bounding box center [217, 122] width 435 height 245
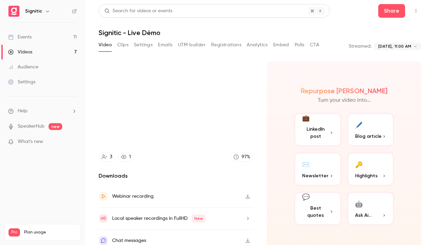
click at [183, 186] on video at bounding box center [217, 122] width 435 height 245
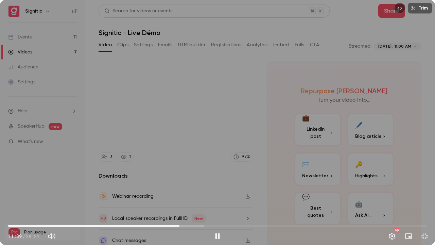
click at [173, 149] on div "Trim 11:39 11:39 / 28:31 HD" at bounding box center [217, 122] width 435 height 245
type input "***"
